Goal: Transaction & Acquisition: Purchase product/service

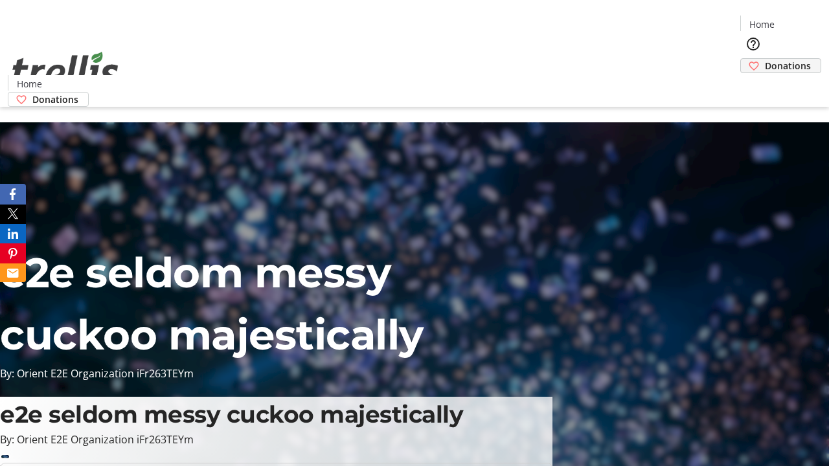
click at [765, 59] on span "Donations" at bounding box center [788, 66] width 46 height 14
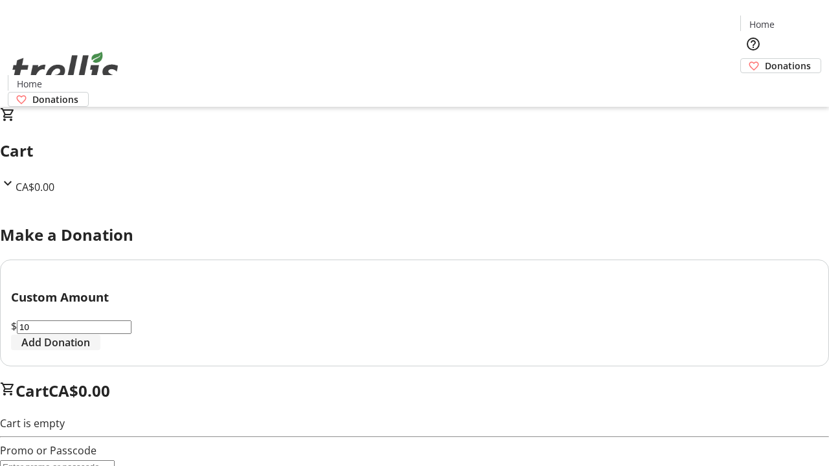
click at [90, 350] on span "Add Donation" at bounding box center [55, 343] width 69 height 16
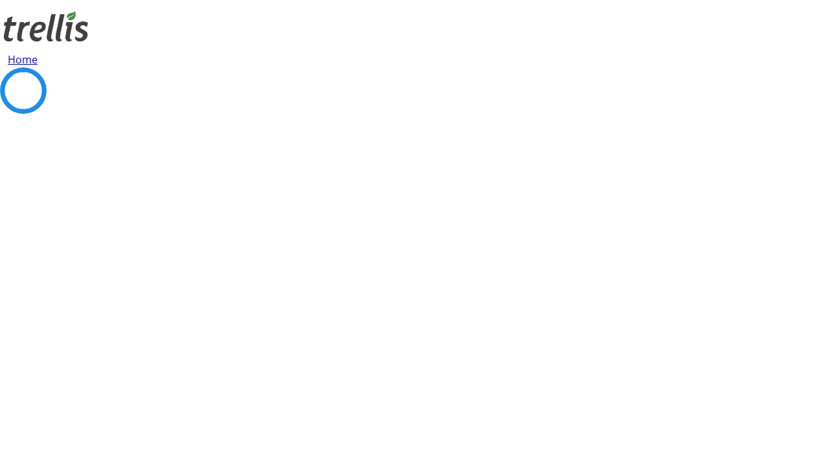
select select "CA"
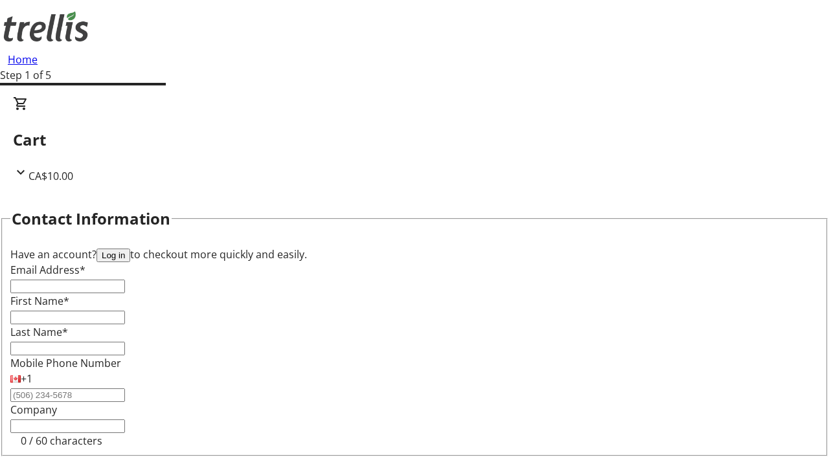
click at [130, 249] on button "Log in" at bounding box center [114, 256] width 34 height 14
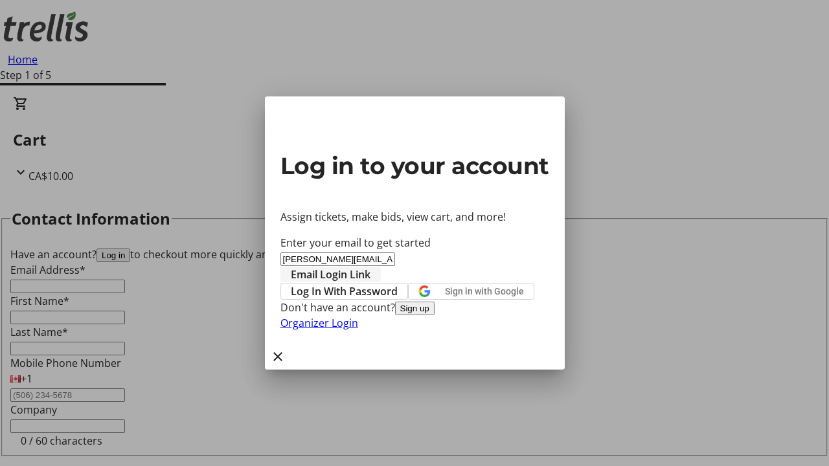
type input "[PERSON_NAME][EMAIL_ADDRESS][DOMAIN_NAME]"
click at [371, 267] on span "Email Login Link" at bounding box center [331, 275] width 80 height 16
